Goal: Find specific page/section: Find specific page/section

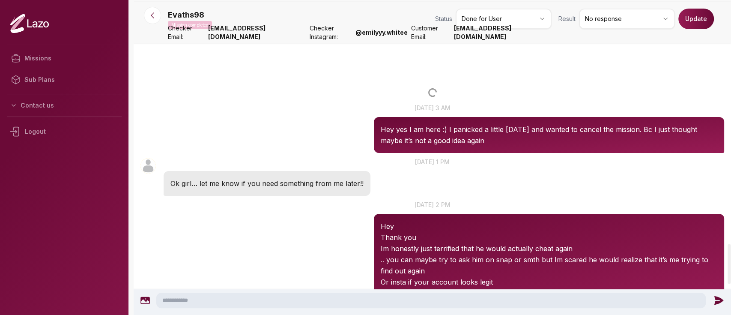
scroll to position [1919, 0]
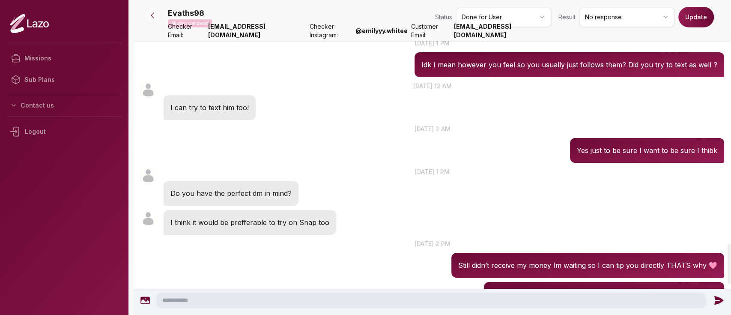
click at [147, 12] on button at bounding box center [152, 15] width 17 height 17
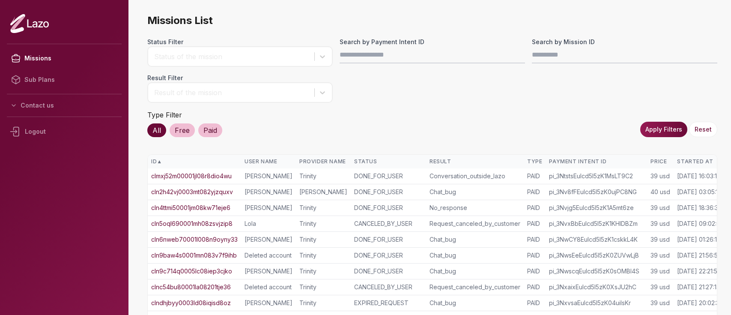
click at [436, 53] on input "Search by Payment Intent ID" at bounding box center [432, 54] width 185 height 17
type input "**********"
click at [657, 124] on button "Apply Filters" at bounding box center [663, 129] width 47 height 15
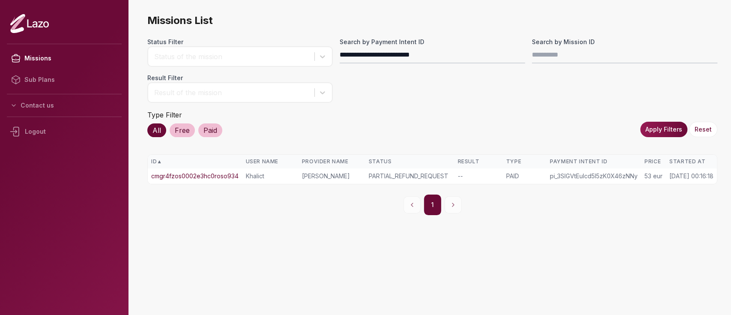
click at [214, 173] on link "cmgr4fzos0002e3hc0roso934" at bounding box center [194, 176] width 87 height 9
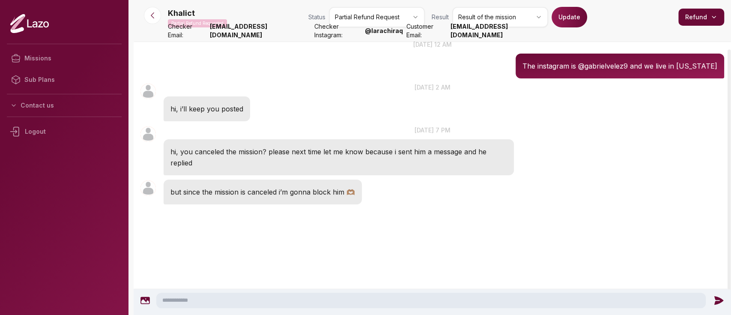
scroll to position [65, 0]
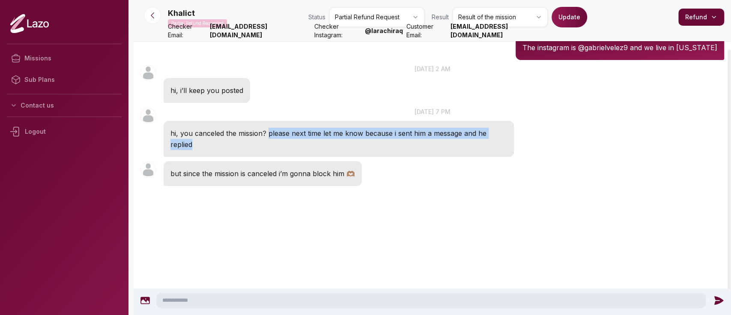
drag, startPoint x: 267, startPoint y: 129, endPoint x: 288, endPoint y: 142, distance: 24.6
click at [288, 142] on p "hi, you canceled the mission? please next time let me know because i sent him a…" at bounding box center [338, 139] width 337 height 22
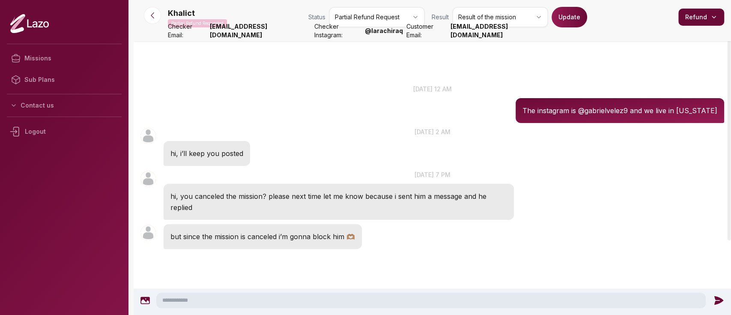
scroll to position [0, 0]
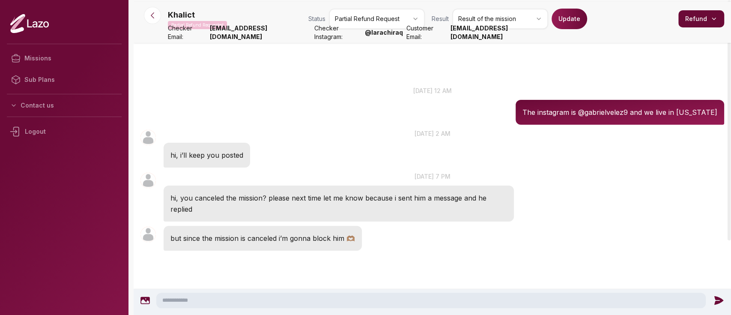
click at [507, 20] on html "Missions Sub Plans Contact us Logout Khalict Partial Refund Requested Status Pa…" at bounding box center [365, 157] width 731 height 315
click at [571, 27] on button "Update" at bounding box center [570, 19] width 36 height 21
click at [158, 15] on button at bounding box center [152, 15] width 17 height 17
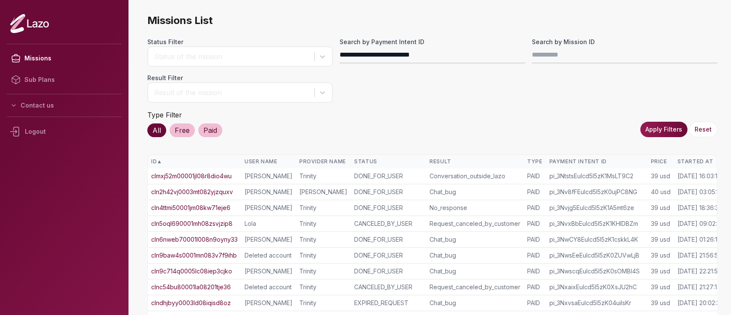
type input "**********"
click at [662, 133] on button "Apply Filters" at bounding box center [663, 129] width 47 height 15
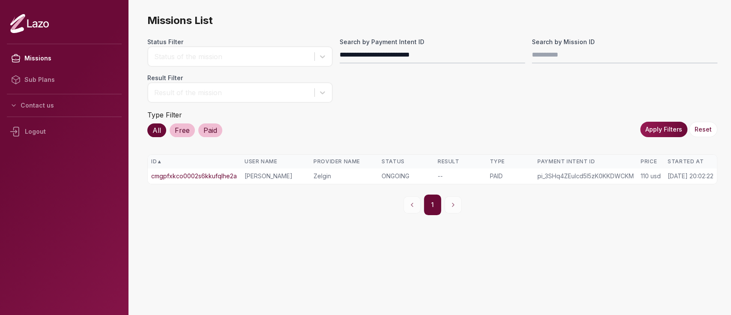
click at [230, 170] on td "cmgpfxkco0002s6kkufqlhe2a" at bounding box center [194, 175] width 93 height 15
click at [226, 175] on link "cmgpfxkco0002s6kkufqlhe2a" at bounding box center [194, 176] width 86 height 9
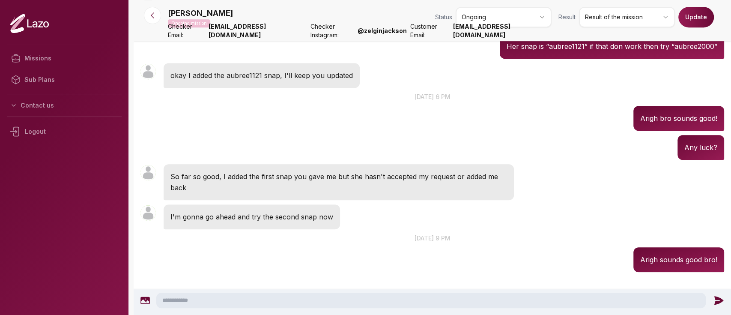
scroll to position [322, 0]
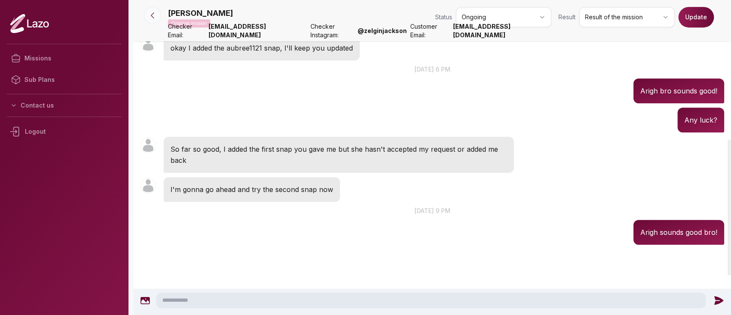
click at [158, 18] on button at bounding box center [152, 15] width 17 height 17
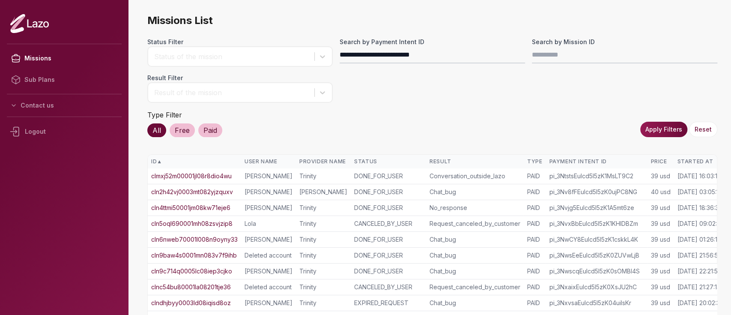
type input "**********"
click at [659, 133] on button "Apply Filters" at bounding box center [663, 129] width 47 height 15
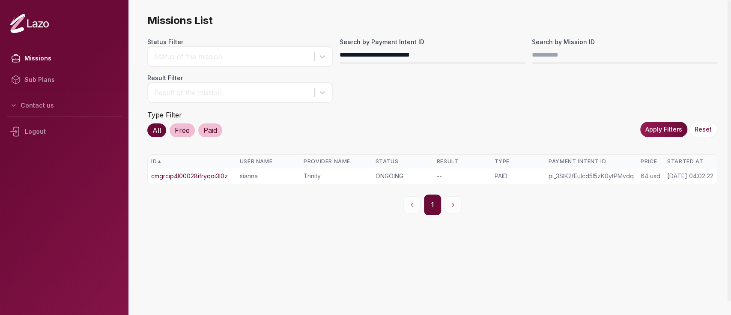
click at [208, 174] on link "cmgrcip4l00028ifryqoi3l0z" at bounding box center [189, 176] width 77 height 9
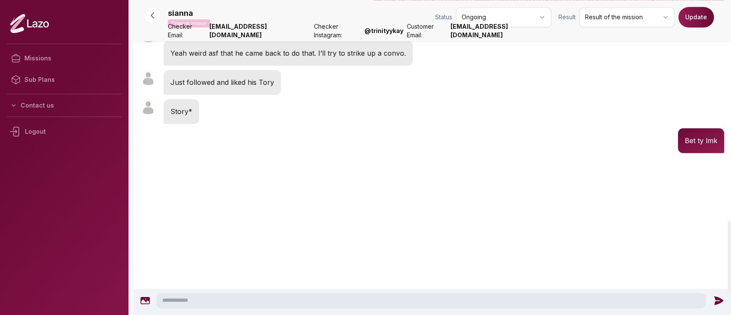
scroll to position [952, 0]
click at [155, 19] on icon at bounding box center [152, 15] width 9 height 9
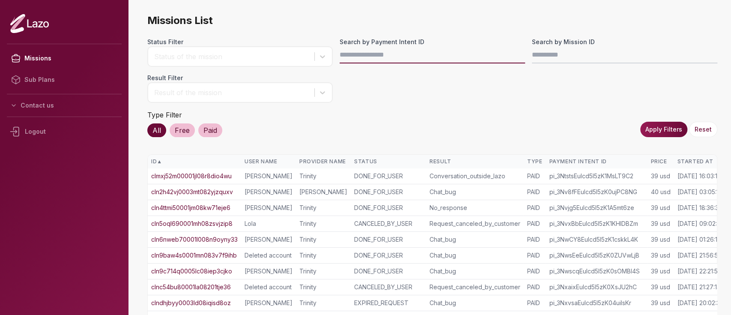
click at [384, 58] on input "Search by Payment Intent ID" at bounding box center [432, 54] width 185 height 17
paste input "**********"
type input "**********"
click at [668, 131] on button "Apply Filters" at bounding box center [663, 129] width 47 height 15
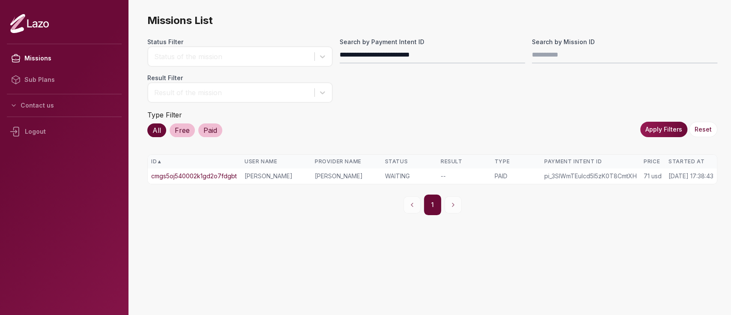
click at [192, 172] on link "cmgs5oj540002k1gd2o7fdgbt" at bounding box center [194, 176] width 86 height 9
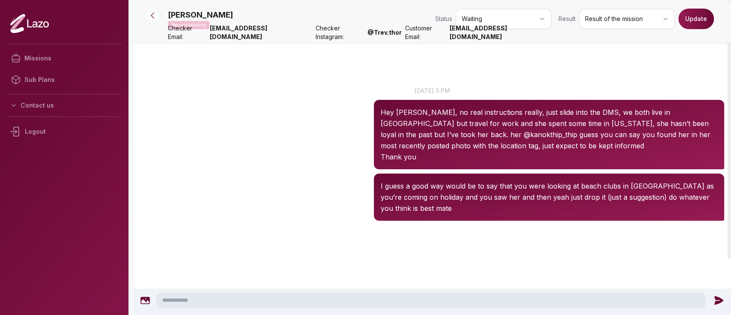
click at [157, 16] on button at bounding box center [152, 15] width 17 height 17
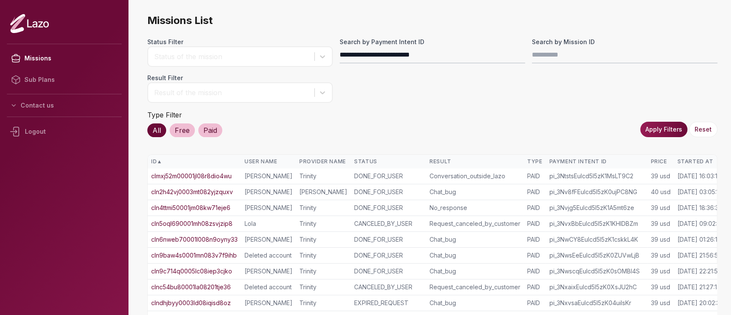
type input "**********"
click at [664, 133] on button "Apply Filters" at bounding box center [663, 129] width 47 height 15
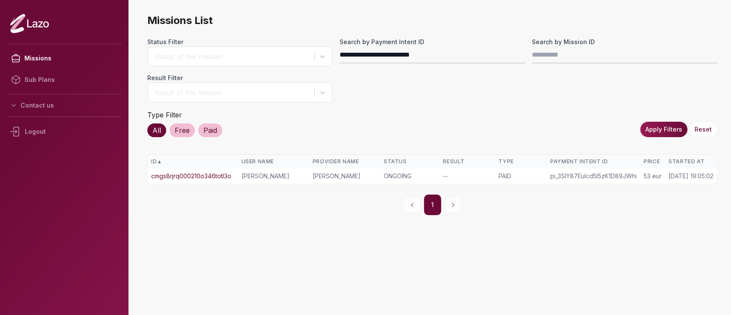
click at [207, 176] on link "cmgs8rjrq000210o346totl3o" at bounding box center [191, 176] width 80 height 9
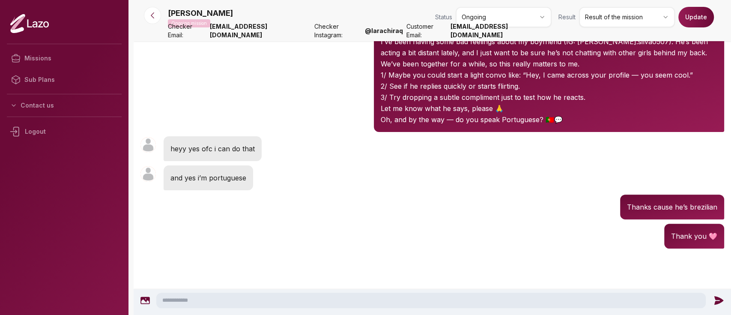
scroll to position [86, 0]
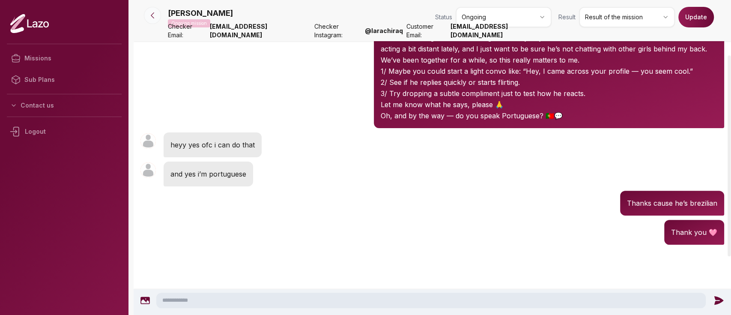
click at [157, 16] on button at bounding box center [152, 15] width 17 height 17
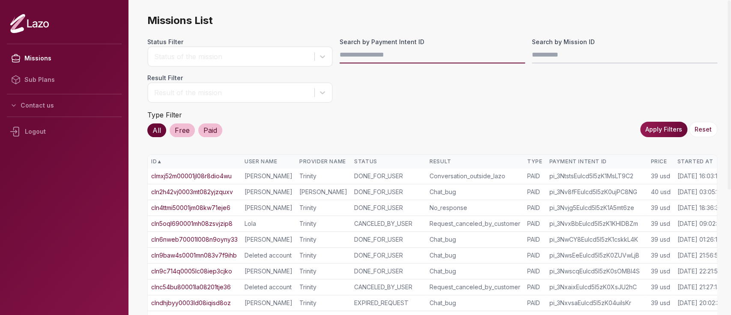
click at [343, 53] on input "Search by Payment Intent ID" at bounding box center [432, 54] width 185 height 17
paste input "**********"
type input "**********"
click at [661, 131] on button "Apply Filters" at bounding box center [663, 129] width 47 height 15
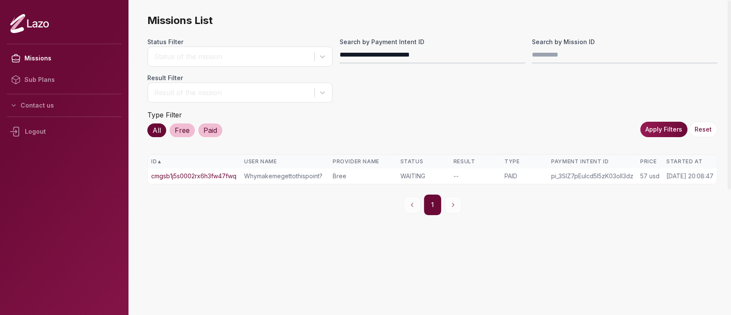
click at [205, 173] on link "cmgsb1j5s0002rx6h3fw47fwq" at bounding box center [193, 176] width 85 height 9
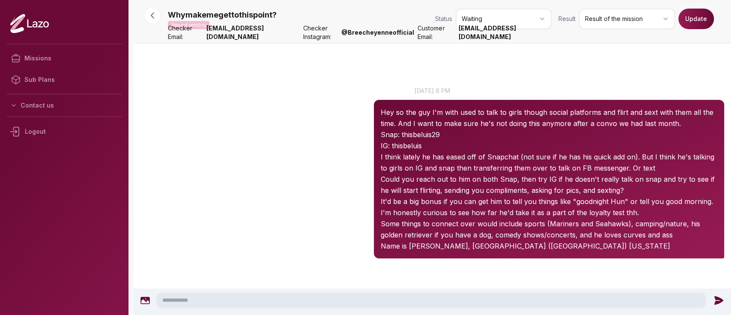
scroll to position [14, 0]
